Goal: Task Accomplishment & Management: Manage account settings

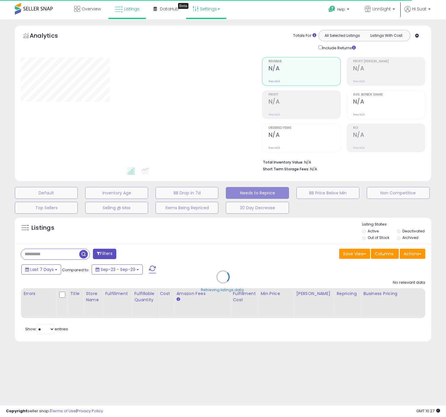
click at [208, 10] on link "Settings" at bounding box center [206, 9] width 36 height 18
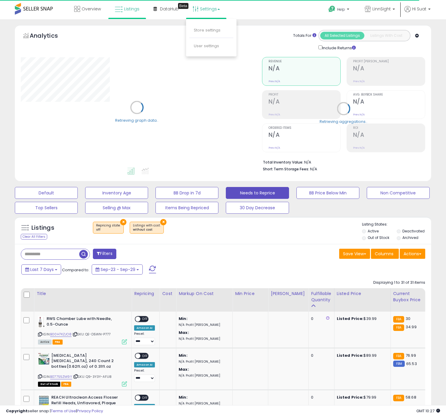
select select "**"
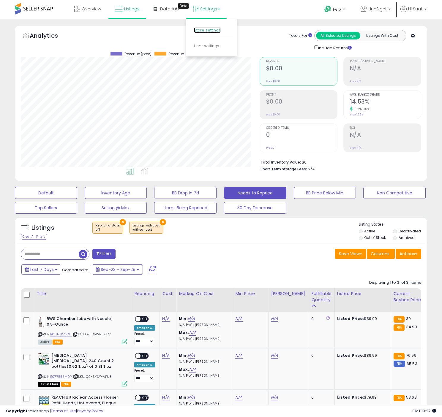
click at [209, 31] on link "Store settings" at bounding box center [207, 30] width 27 height 6
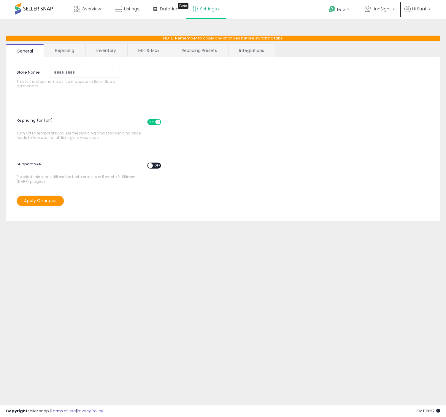
click at [65, 51] on link "Repricing" at bounding box center [65, 50] width 40 height 12
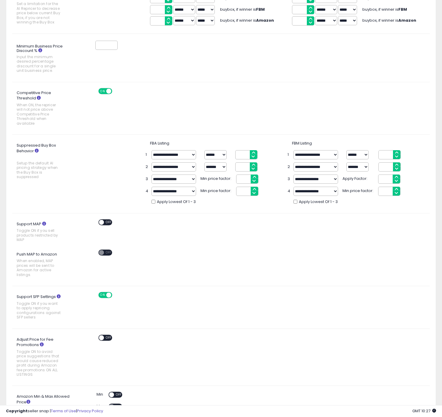
scroll to position [167, 0]
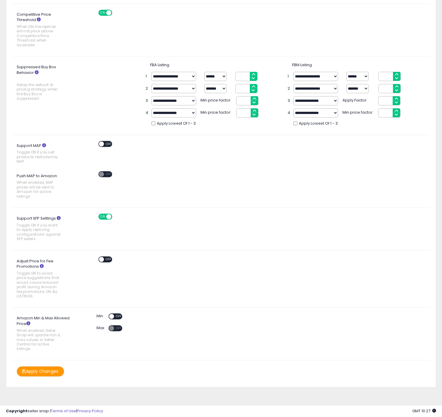
click at [108, 259] on span "OFF" at bounding box center [109, 259] width 10 height 5
click at [42, 372] on button "Apply Changes" at bounding box center [41, 371] width 48 height 10
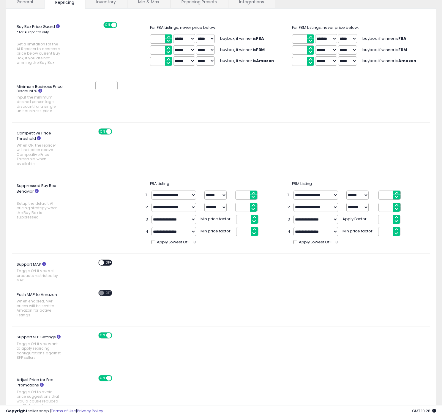
scroll to position [0, 0]
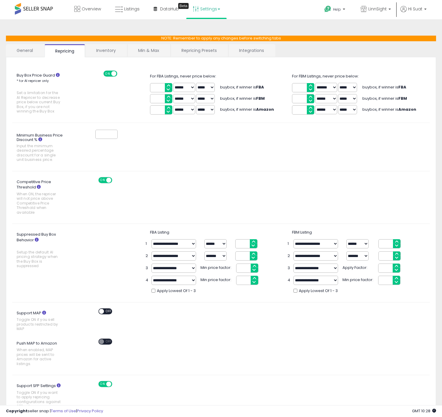
click at [103, 52] on link "Inventory" at bounding box center [106, 50] width 41 height 12
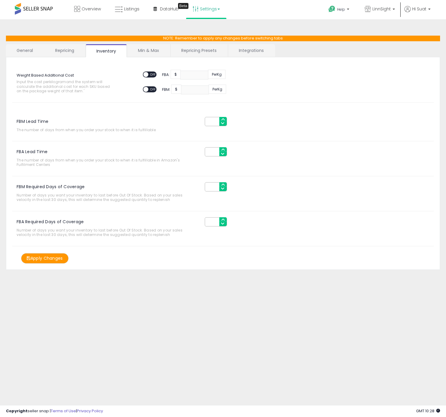
click at [151, 53] on link "Min & Max" at bounding box center [148, 50] width 42 height 12
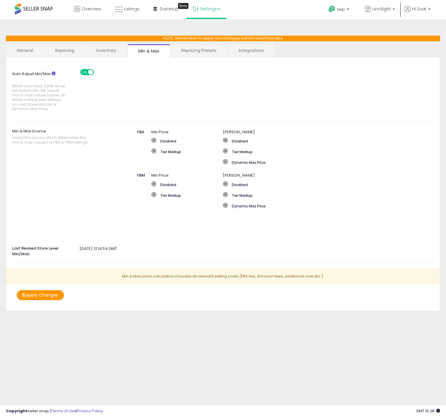
click at [200, 51] on link "Repricing Presets" at bounding box center [199, 50] width 57 height 12
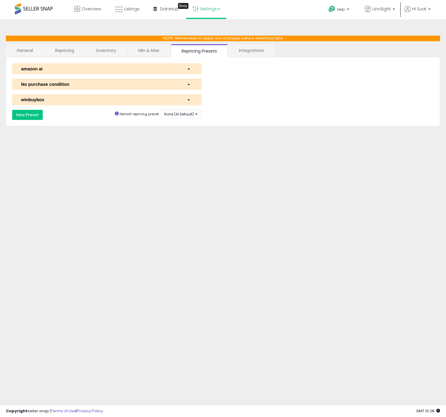
click at [176, 69] on div "amazon ai" at bounding box center [100, 69] width 166 height 6
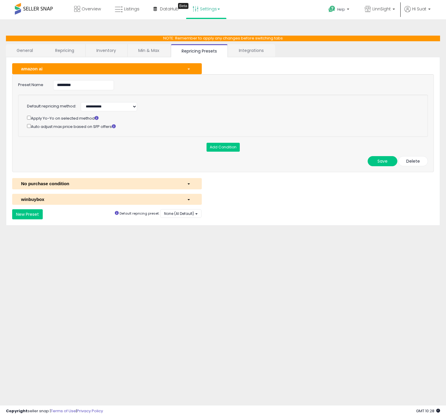
click at [171, 200] on div "winbuybox" at bounding box center [100, 199] width 166 height 6
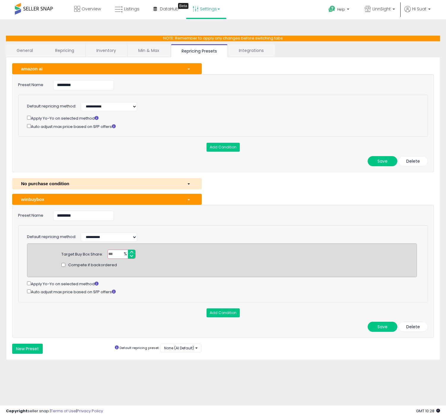
drag, startPoint x: 118, startPoint y: 254, endPoint x: 105, endPoint y: 254, distance: 13.4
click at [105, 254] on div "Target Buy Box Share: *** % Compete if backordered" at bounding box center [222, 254] width 330 height 9
type input "**"
click at [383, 327] on button "Save" at bounding box center [383, 327] width 30 height 10
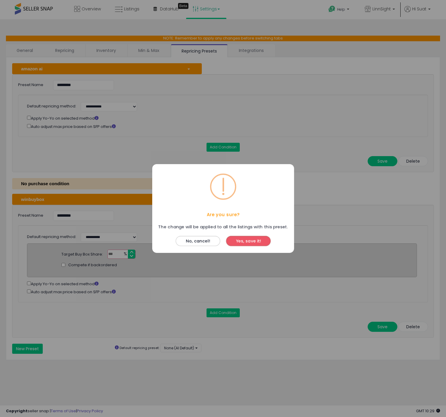
click at [252, 242] on button "Yes, save it!" at bounding box center [248, 241] width 45 height 10
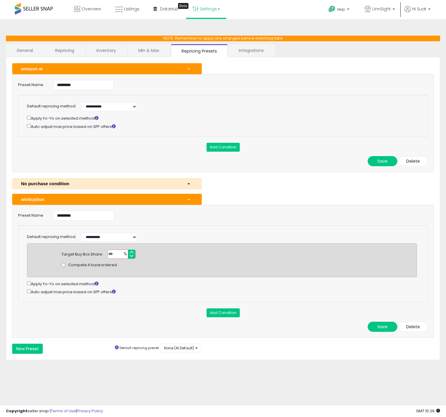
click at [169, 182] on div "No purchase condition" at bounding box center [100, 184] width 166 height 6
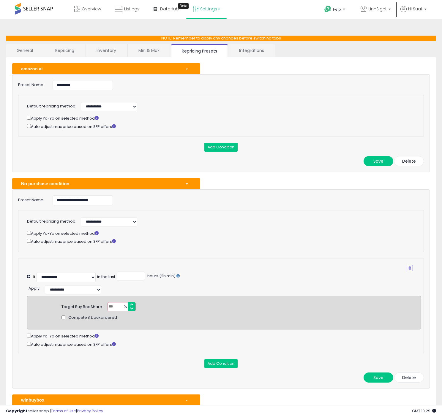
click at [155, 183] on div "No purchase condition" at bounding box center [99, 184] width 164 height 6
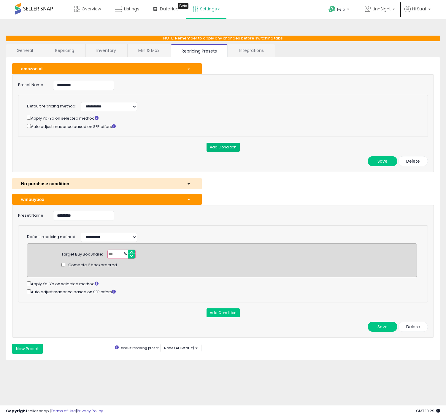
click at [222, 148] on button "Add Condition" at bounding box center [223, 147] width 33 height 9
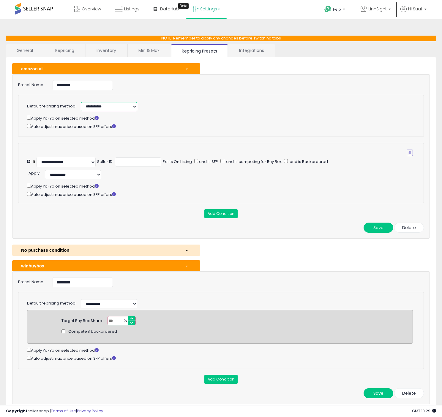
click at [117, 107] on select "**********" at bounding box center [109, 106] width 56 height 9
click at [199, 116] on div "Apply Yo-Yo on selected method" at bounding box center [220, 118] width 386 height 7
click at [250, 45] on link "Integrations" at bounding box center [251, 50] width 46 height 12
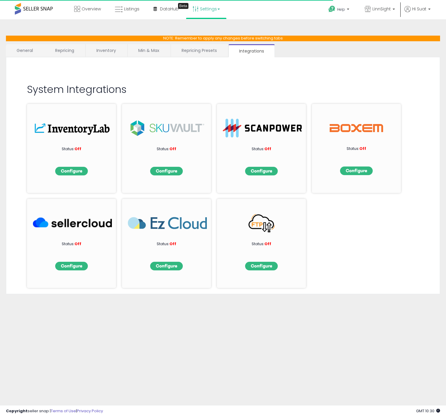
click at [248, 53] on link "Integrations" at bounding box center [252, 50] width 46 height 13
click at [198, 52] on link "Repricing Presets" at bounding box center [199, 50] width 57 height 12
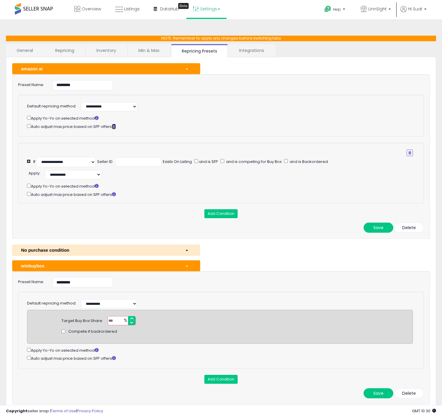
click at [116, 126] on icon at bounding box center [114, 126] width 4 height 4
click at [34, 9] on span at bounding box center [34, 9] width 38 height 12
